Goal: Task Accomplishment & Management: Use online tool/utility

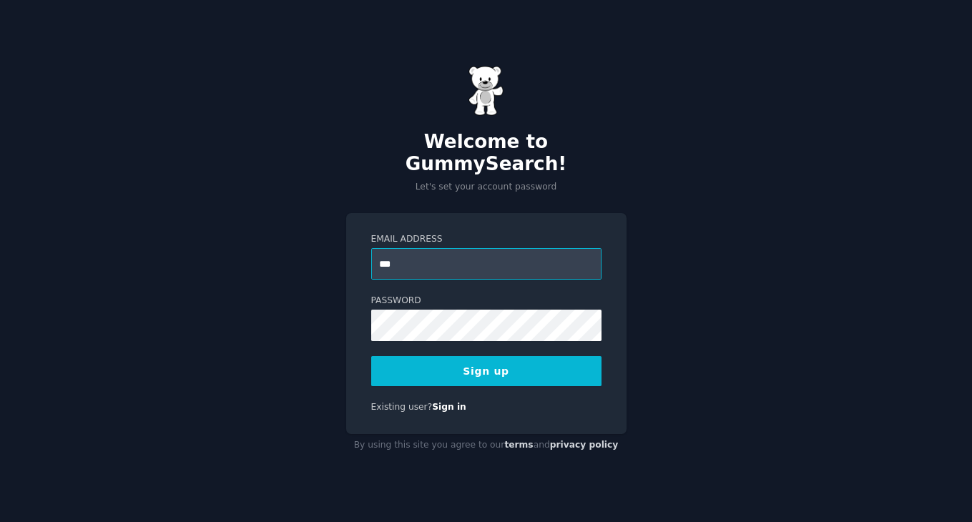
type input "**********"
click at [412, 360] on button "Sign up" at bounding box center [486, 371] width 230 height 30
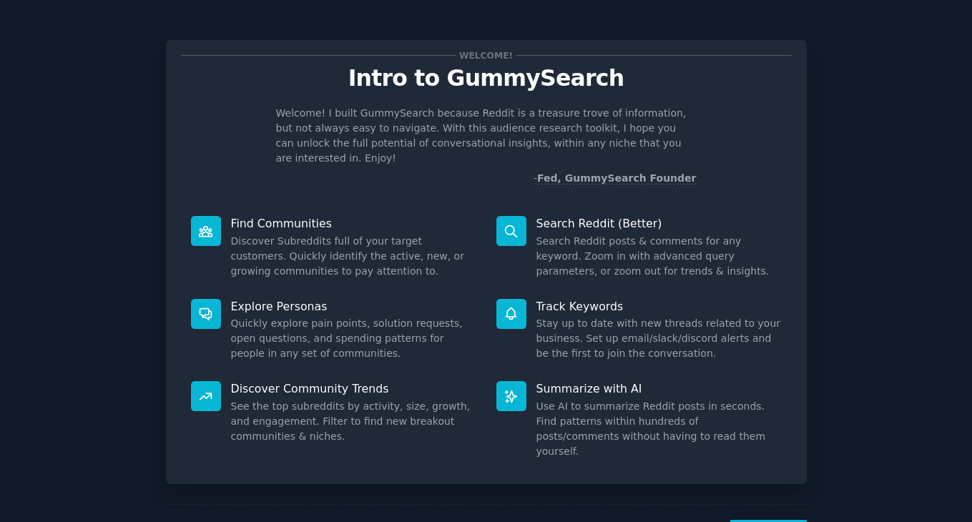
scroll to position [37, 0]
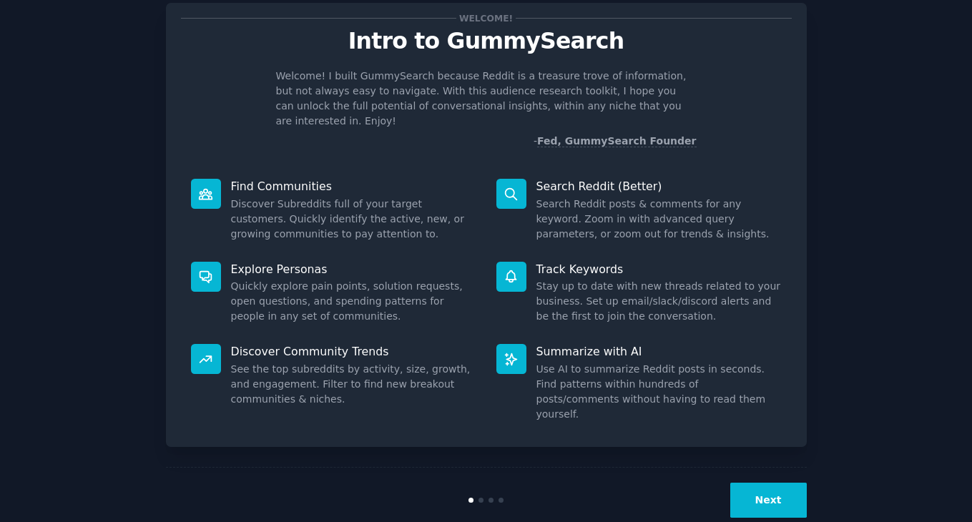
click at [782, 483] on button "Next" at bounding box center [768, 500] width 77 height 35
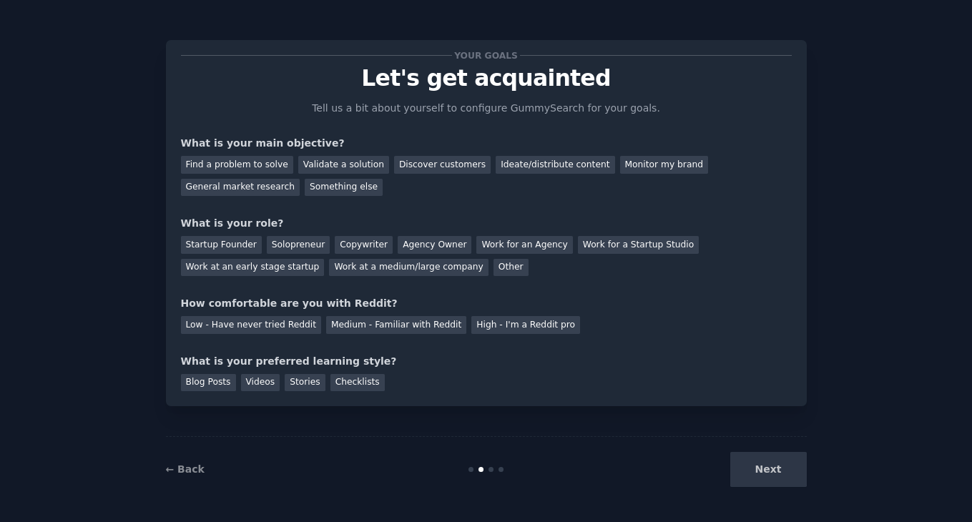
click at [780, 466] on div "Next" at bounding box center [700, 469] width 214 height 35
click at [270, 166] on div "Find a problem to solve" at bounding box center [237, 165] width 112 height 18
click at [339, 162] on div "Validate a solution" at bounding box center [343, 165] width 91 height 18
click at [245, 241] on div "Startup Founder" at bounding box center [221, 245] width 81 height 18
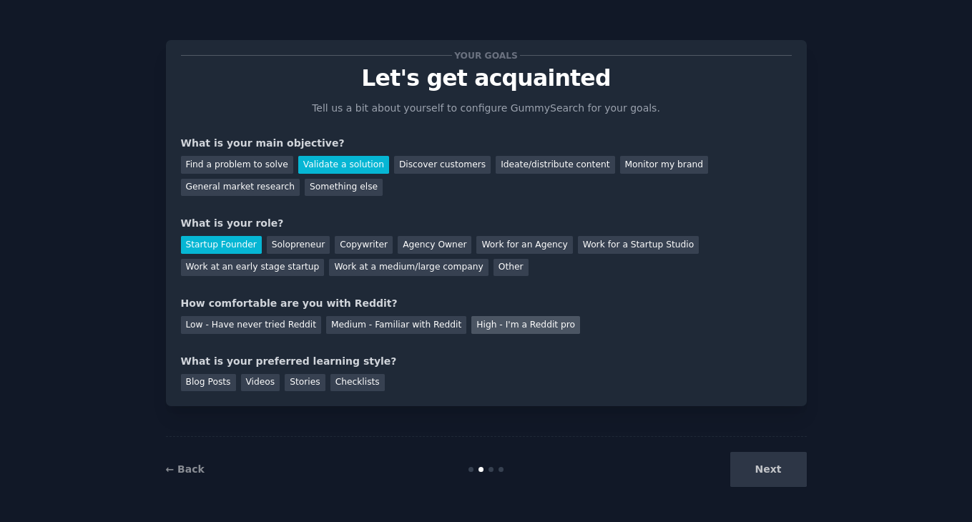
click at [472, 330] on div "High - I'm a Reddit pro" at bounding box center [525, 325] width 109 height 18
click at [225, 386] on div "Blog Posts" at bounding box center [208, 383] width 55 height 18
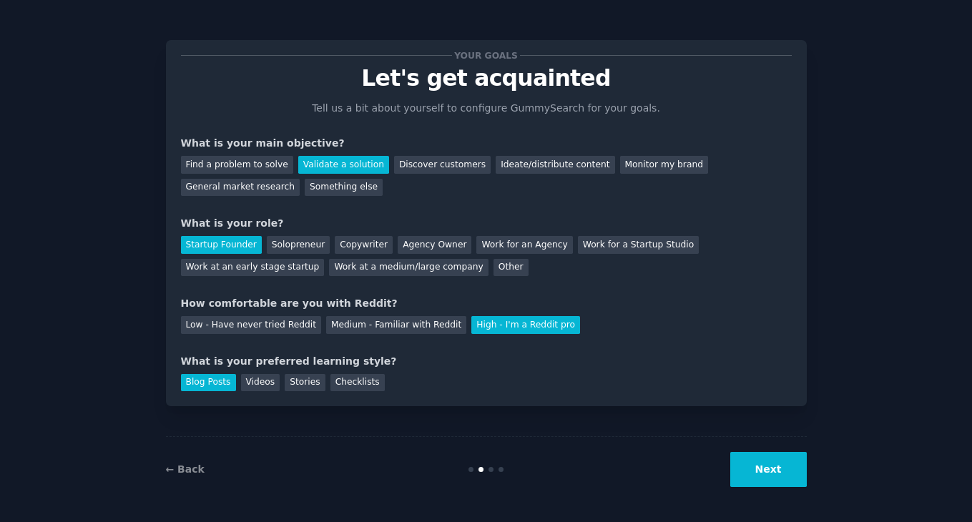
click at [788, 477] on button "Next" at bounding box center [768, 469] width 77 height 35
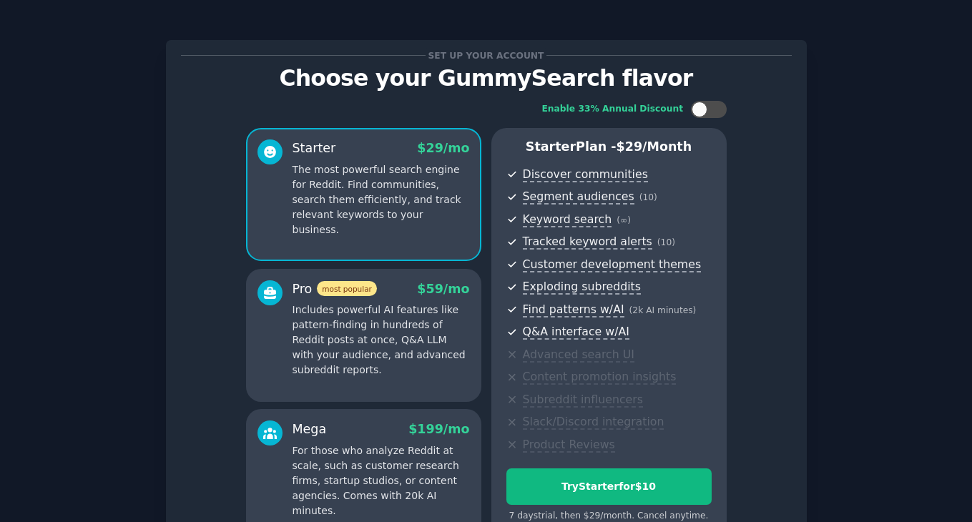
scroll to position [156, 0]
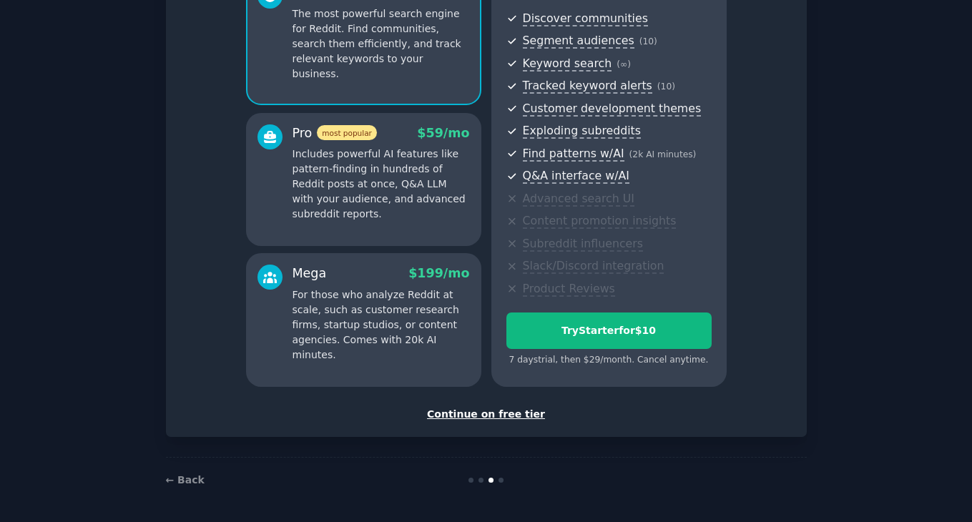
click at [524, 411] on div "Continue on free tier" at bounding box center [486, 414] width 611 height 15
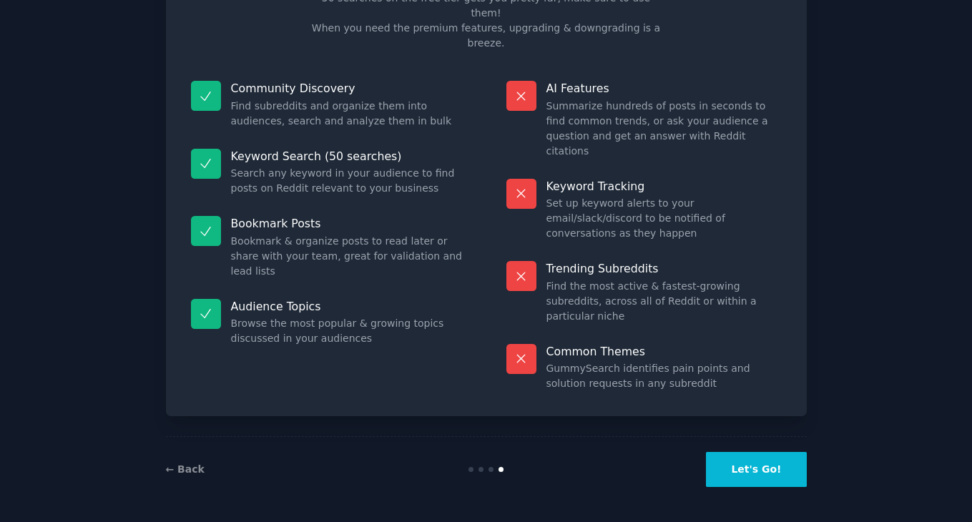
scroll to position [35, 0]
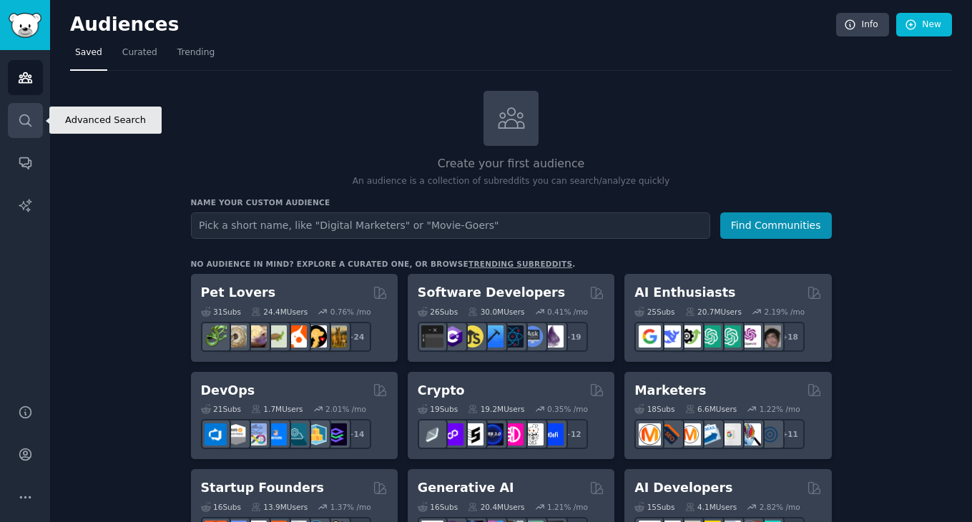
click at [19, 113] on icon "Sidebar" at bounding box center [25, 120] width 15 height 15
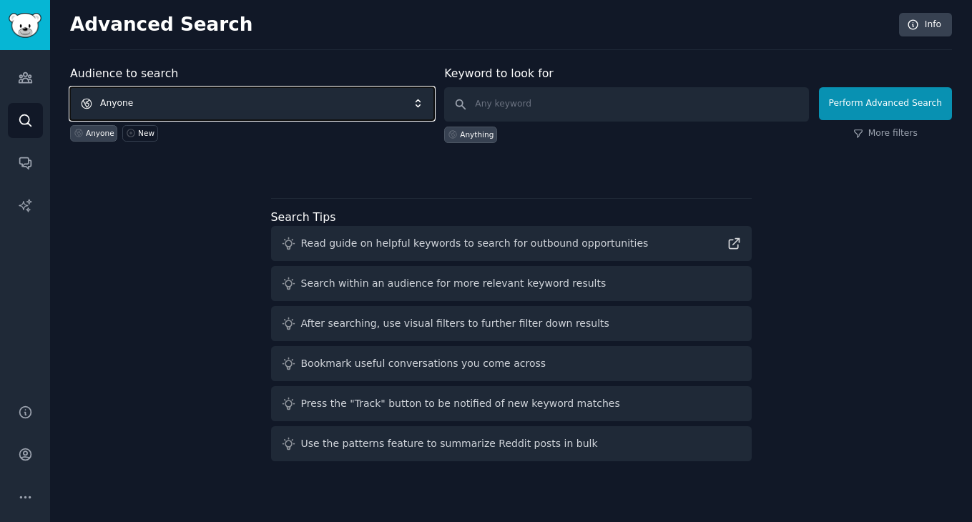
click at [325, 99] on span "Anyone" at bounding box center [252, 103] width 364 height 33
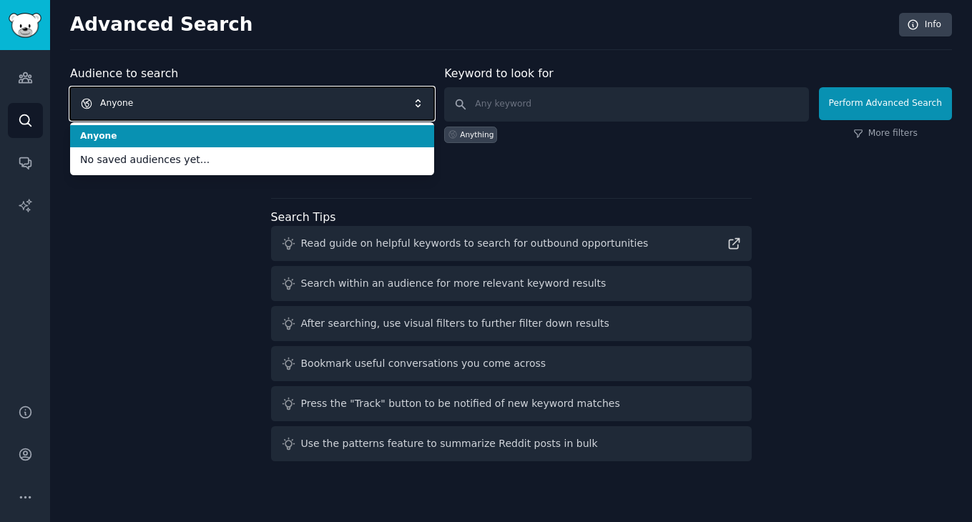
click at [325, 99] on span "Anyone" at bounding box center [252, 103] width 364 height 33
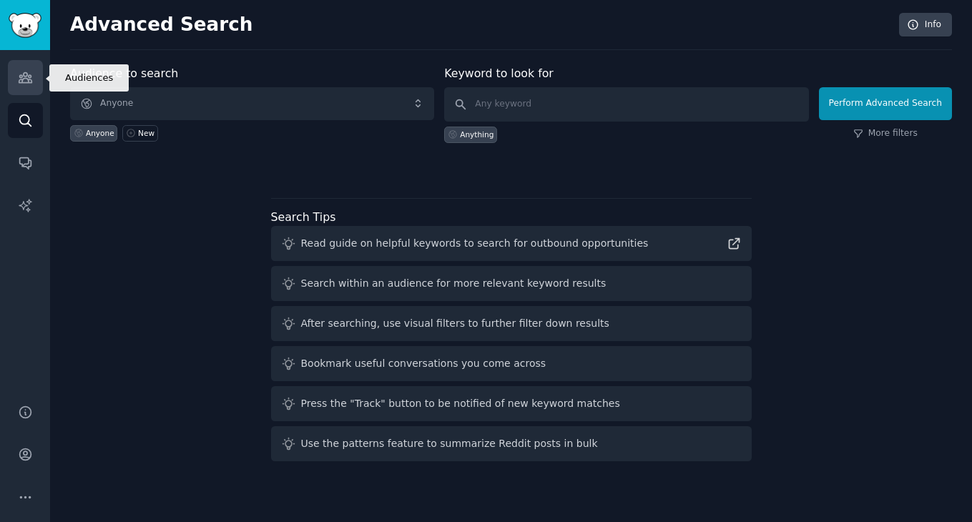
click at [19, 89] on link "Audiences" at bounding box center [25, 77] width 35 height 35
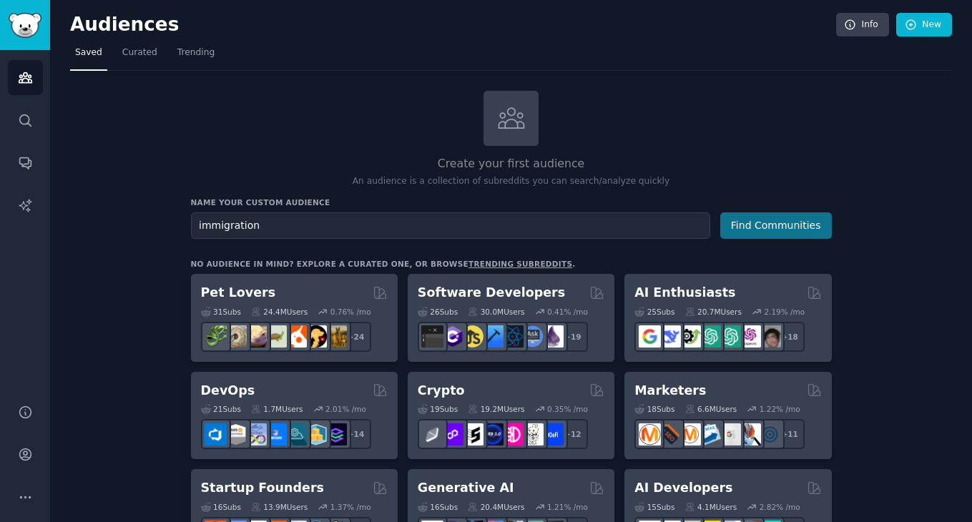
type input "immigration"
click at [801, 227] on button "Find Communities" at bounding box center [776, 225] width 112 height 26
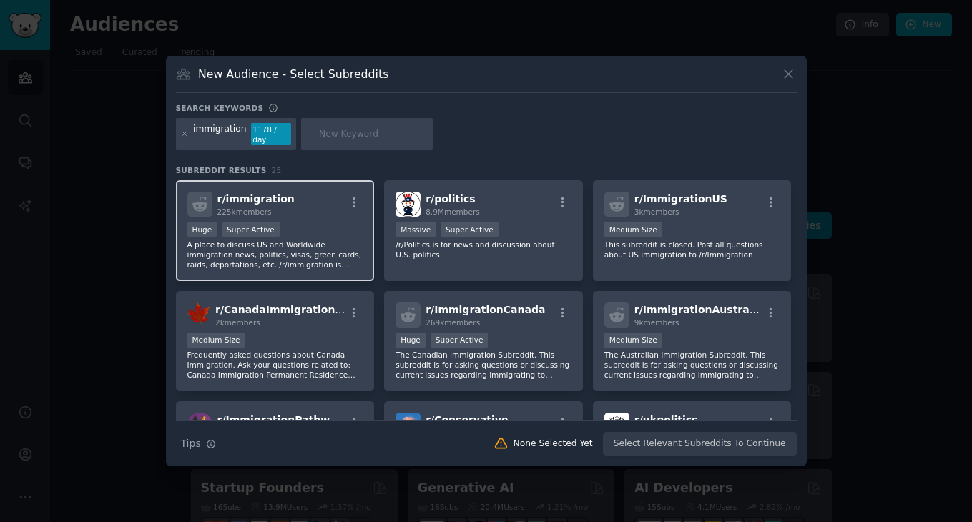
click at [335, 223] on div "Huge Super Active" at bounding box center [275, 231] width 176 height 18
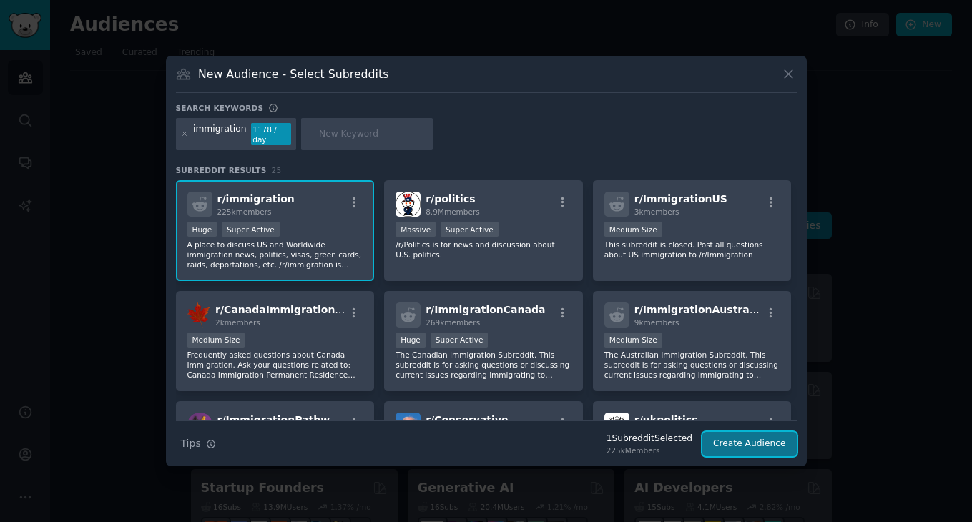
click at [747, 443] on button "Create Audience" at bounding box center [749, 444] width 94 height 24
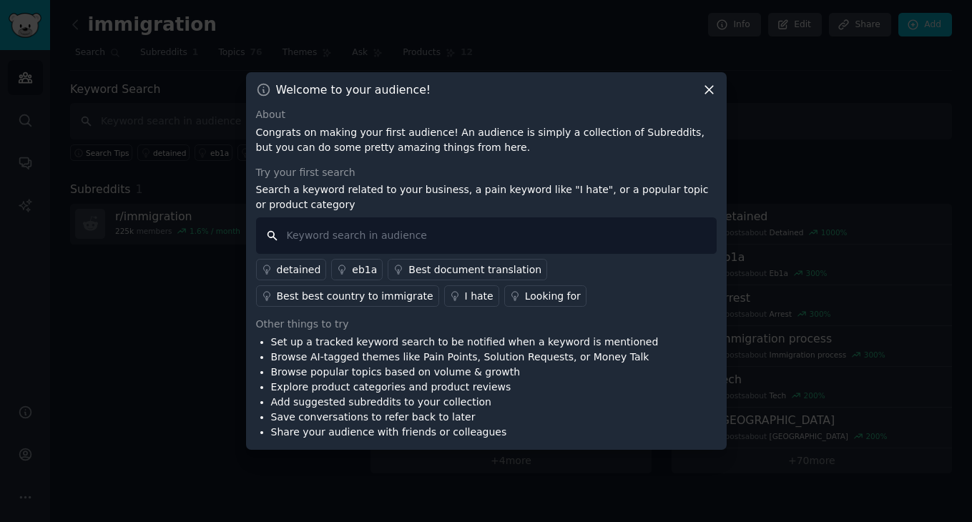
click at [406, 240] on input "text" at bounding box center [486, 235] width 461 height 36
click at [702, 91] on icon at bounding box center [709, 89] width 15 height 15
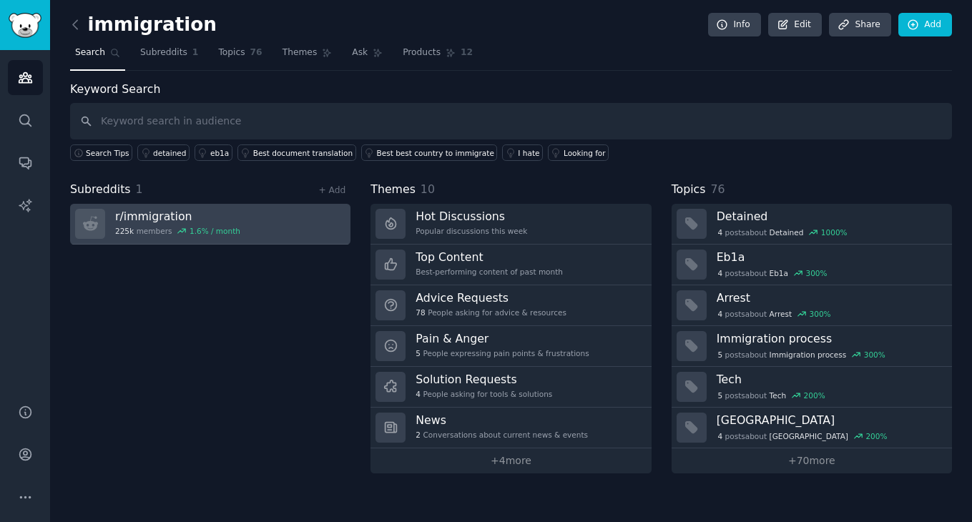
click at [153, 212] on h3 "r/ immigration" at bounding box center [177, 216] width 125 height 15
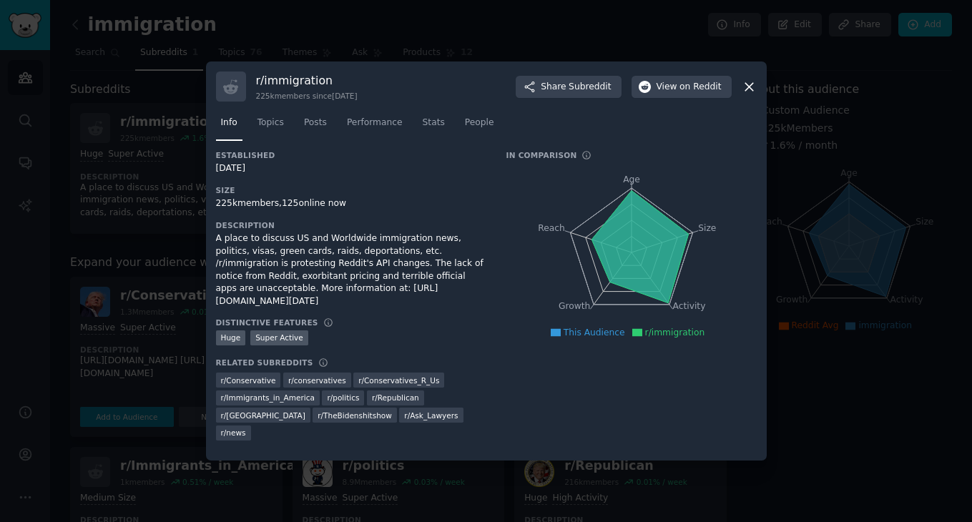
click at [742, 79] on icon at bounding box center [749, 86] width 15 height 15
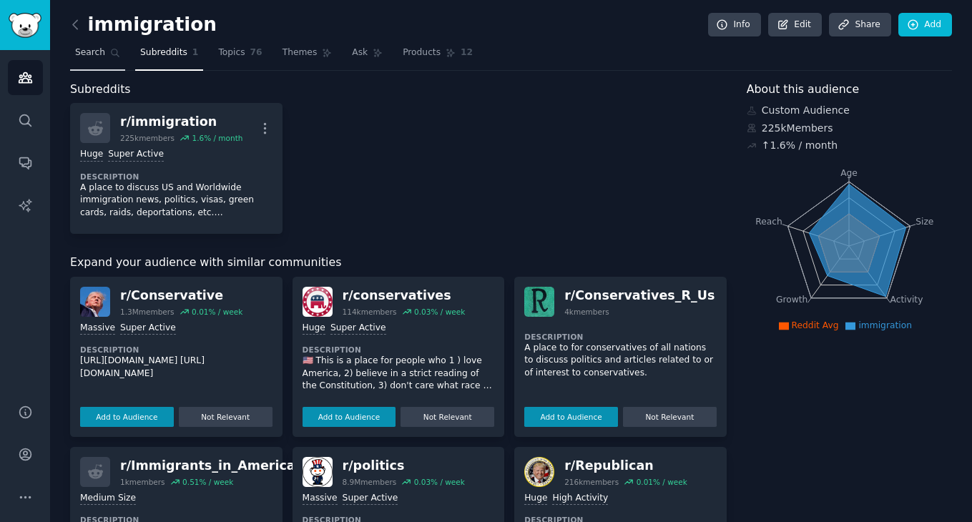
click at [112, 46] on link "Search" at bounding box center [97, 55] width 55 height 29
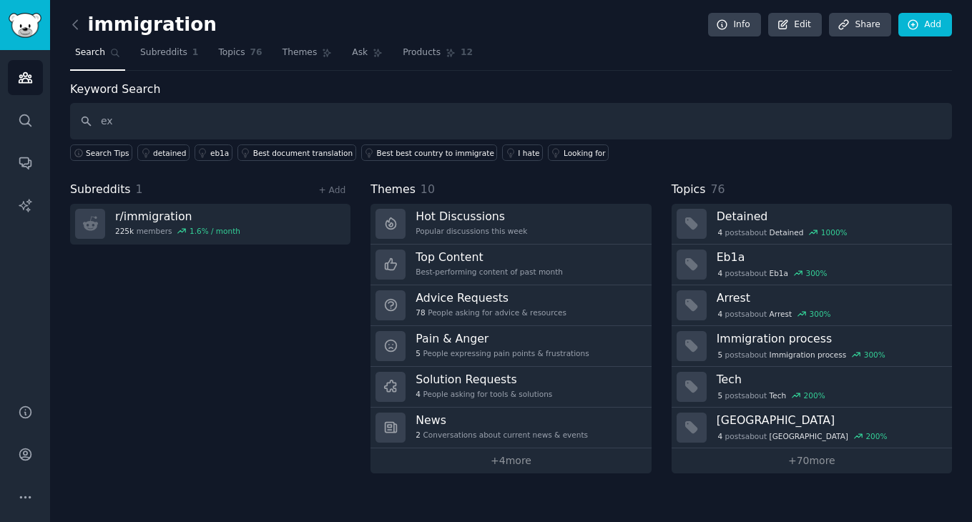
type input "ex"
click at [69, 19] on div "immigration Info Edit Share Add Search Subreddits 1 Topics 76 Themes Ask Produc…" at bounding box center [511, 261] width 922 height 522
click at [75, 21] on icon at bounding box center [75, 24] width 4 height 9
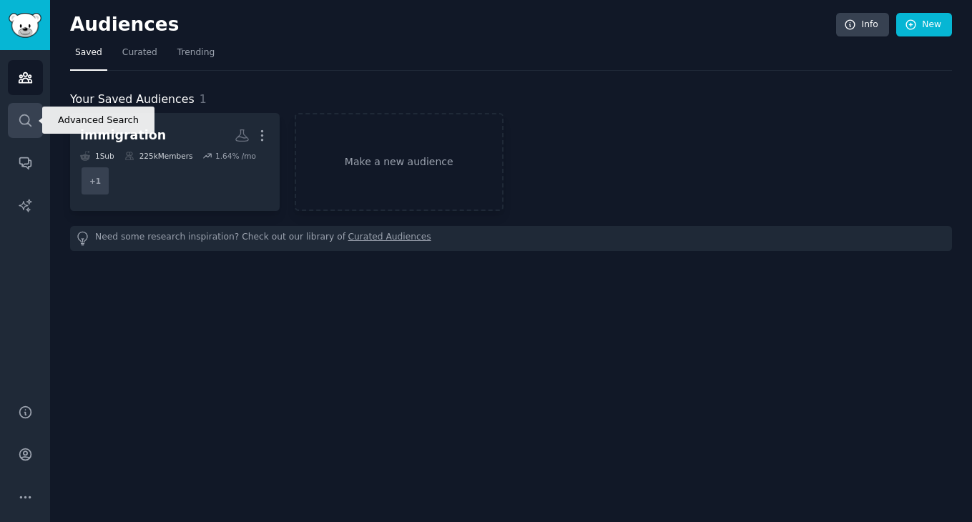
click at [31, 122] on icon "Sidebar" at bounding box center [25, 120] width 15 height 15
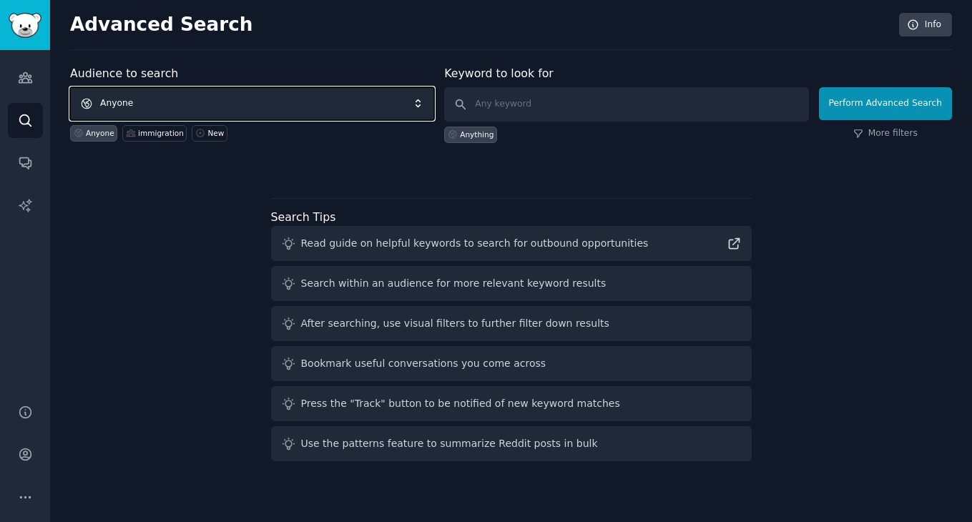
click at [214, 92] on span "Anyone" at bounding box center [252, 103] width 364 height 33
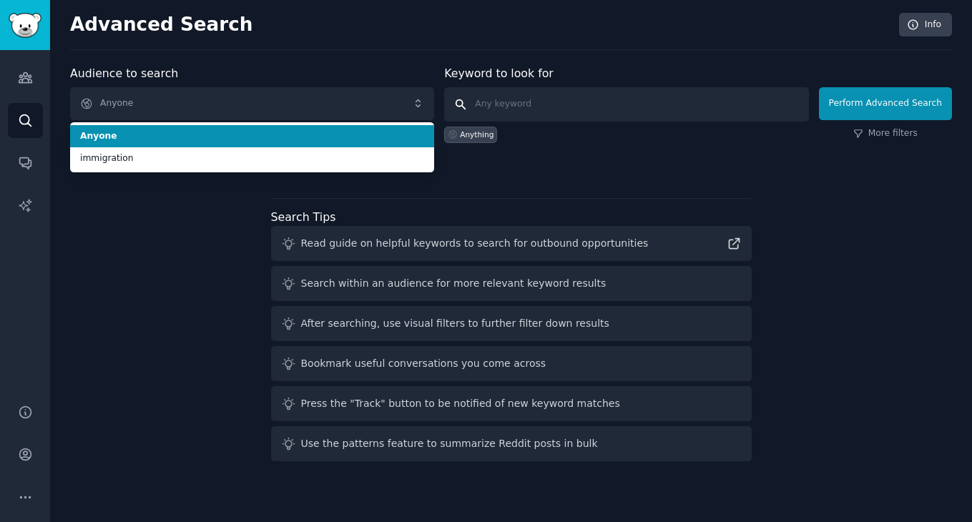
click at [516, 111] on input "text" at bounding box center [626, 104] width 364 height 34
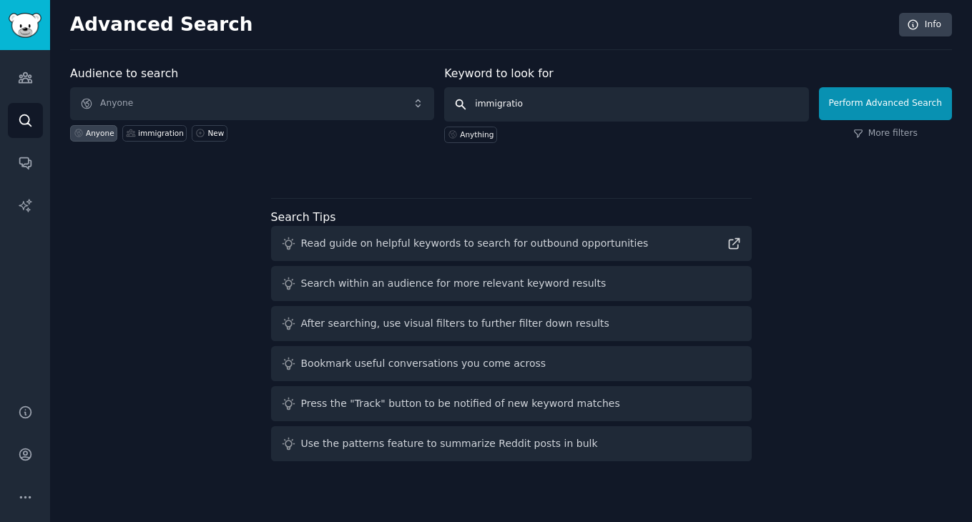
type input "immigration"
click button "Perform Advanced Search" at bounding box center [885, 103] width 133 height 33
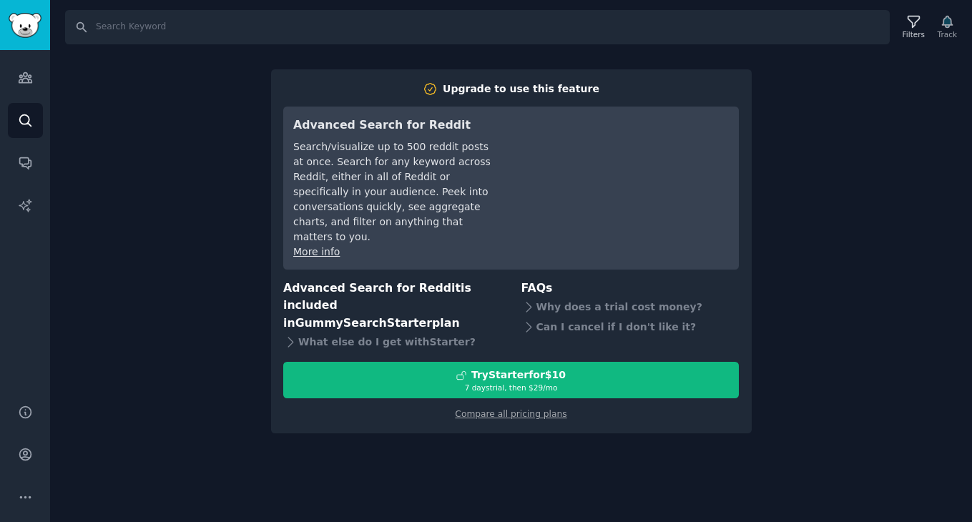
click at [770, 172] on div "Search Filters Track Upgrade to use this feature Advanced Search for Reddit Sea…" at bounding box center [511, 261] width 922 height 522
